Goal: Task Accomplishment & Management: Manage account settings

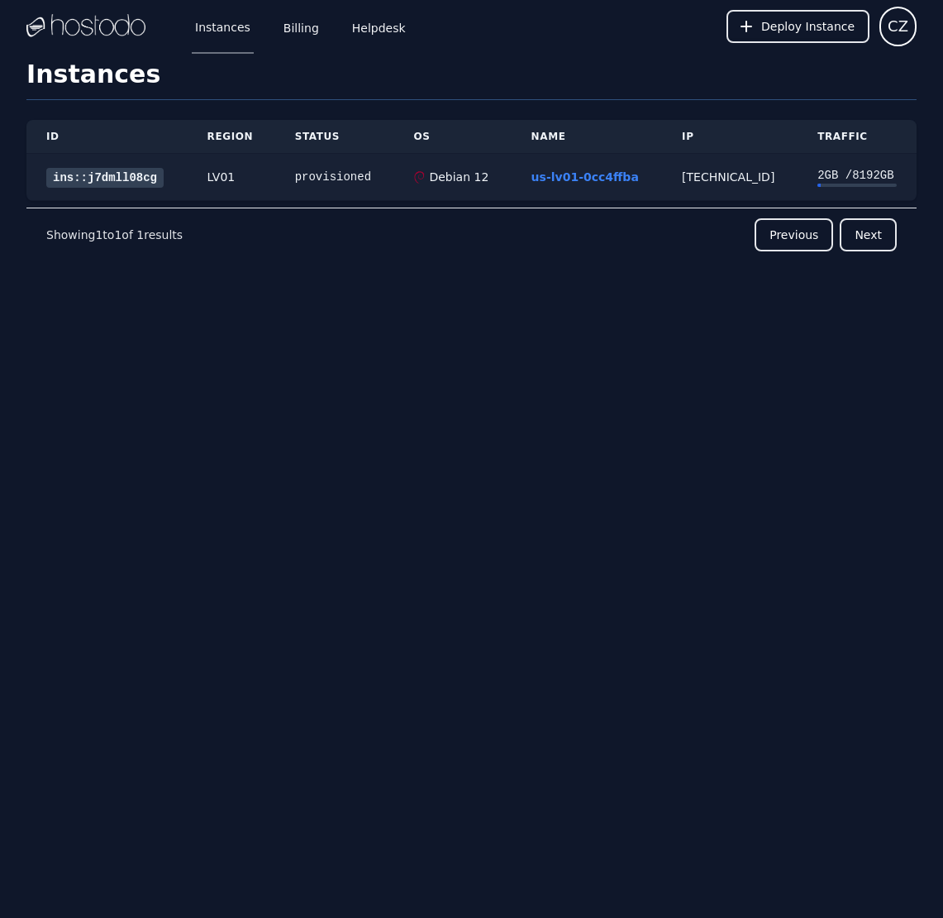
click at [131, 174] on link "ins::j7dmll08cg" at bounding box center [104, 178] width 117 height 20
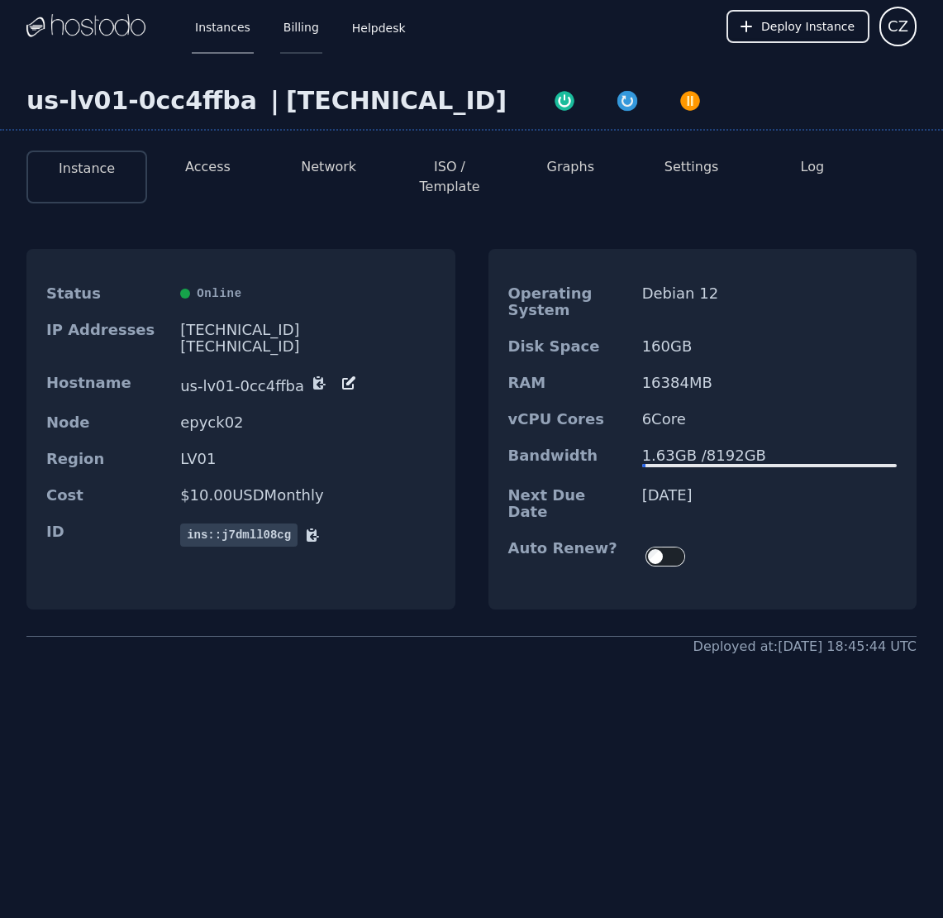
click at [299, 20] on link "Billing" at bounding box center [301, 26] width 42 height 55
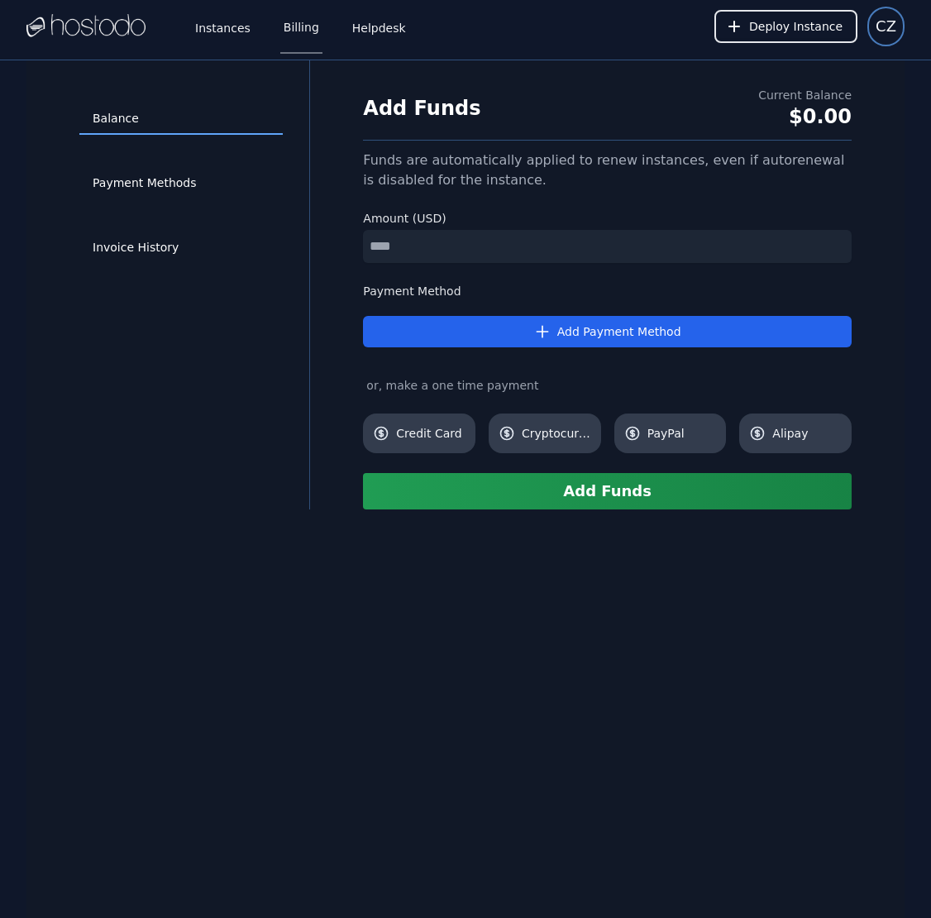
click at [896, 35] on button "CZ" at bounding box center [885, 27] width 37 height 40
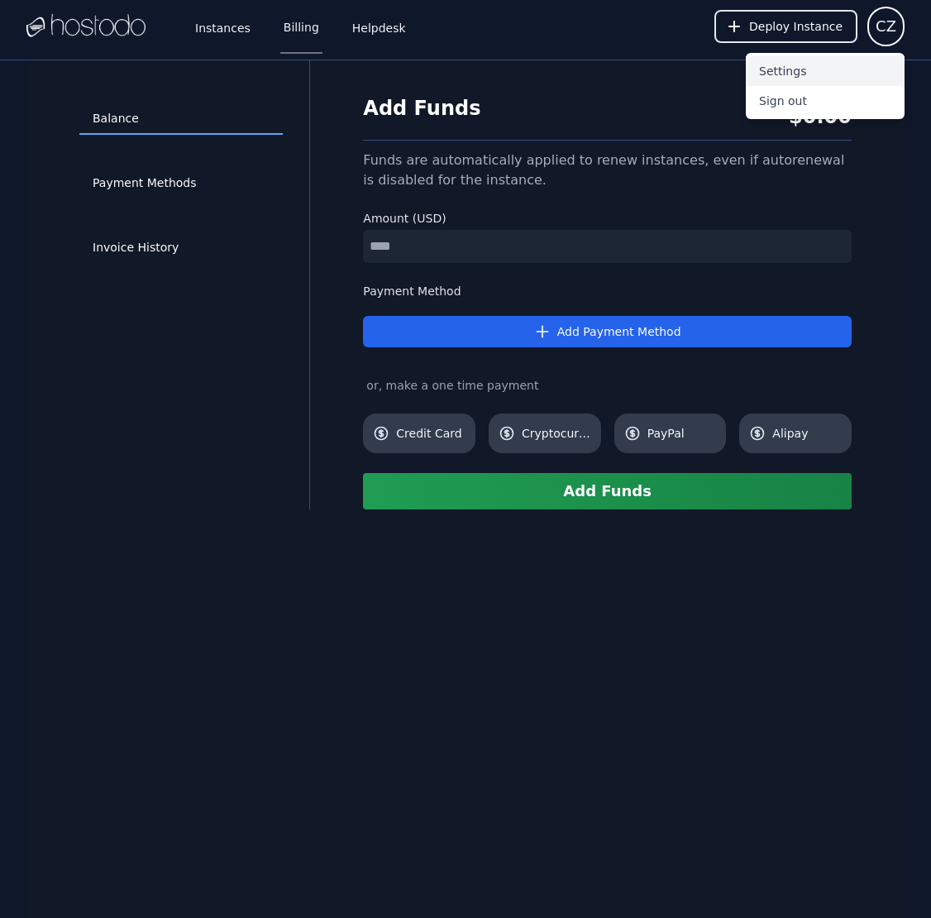
click at [797, 57] on button "Settings" at bounding box center [825, 71] width 159 height 30
